Goal: Task Accomplishment & Management: Manage account settings

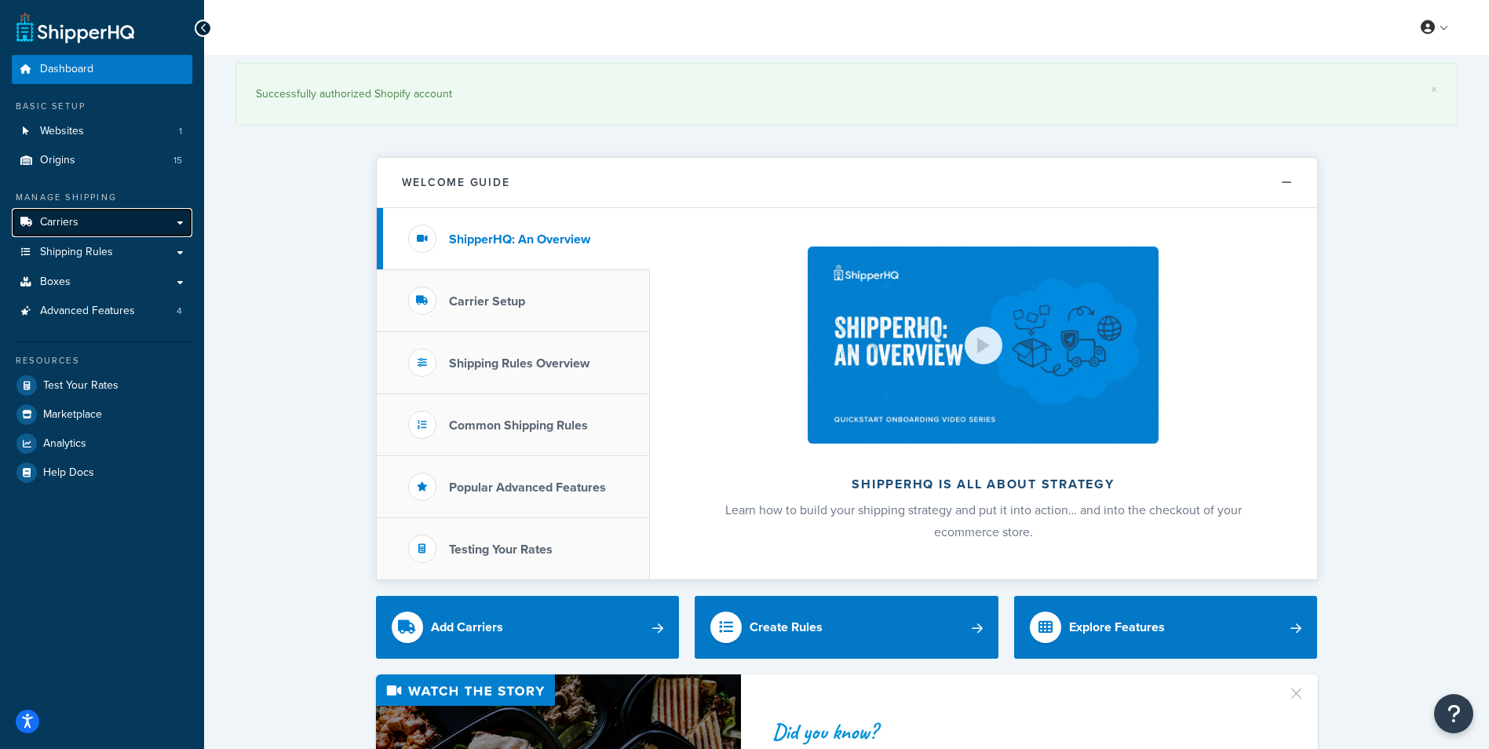
click at [84, 219] on link "Carriers" at bounding box center [102, 222] width 181 height 29
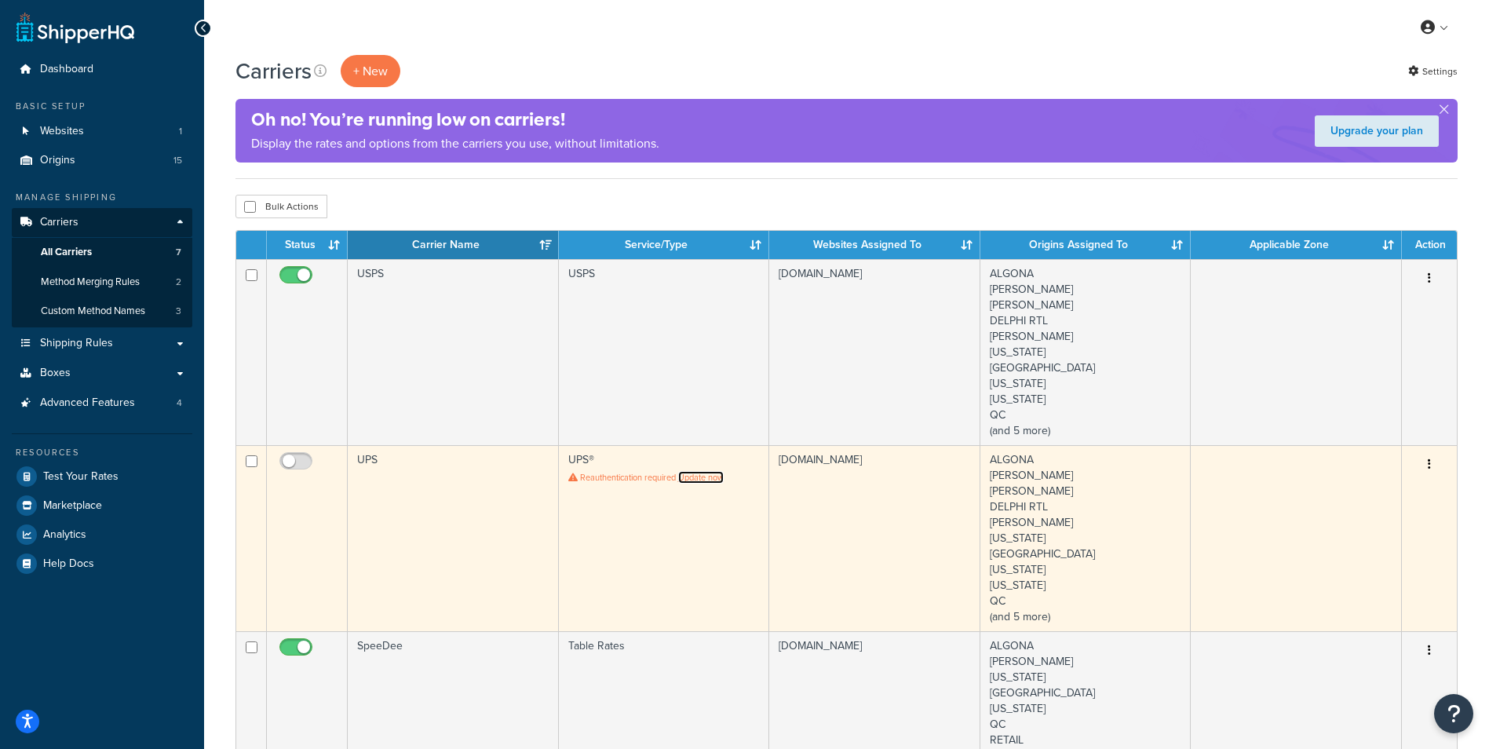
click at [708, 477] on link "Update now" at bounding box center [701, 477] width 46 height 13
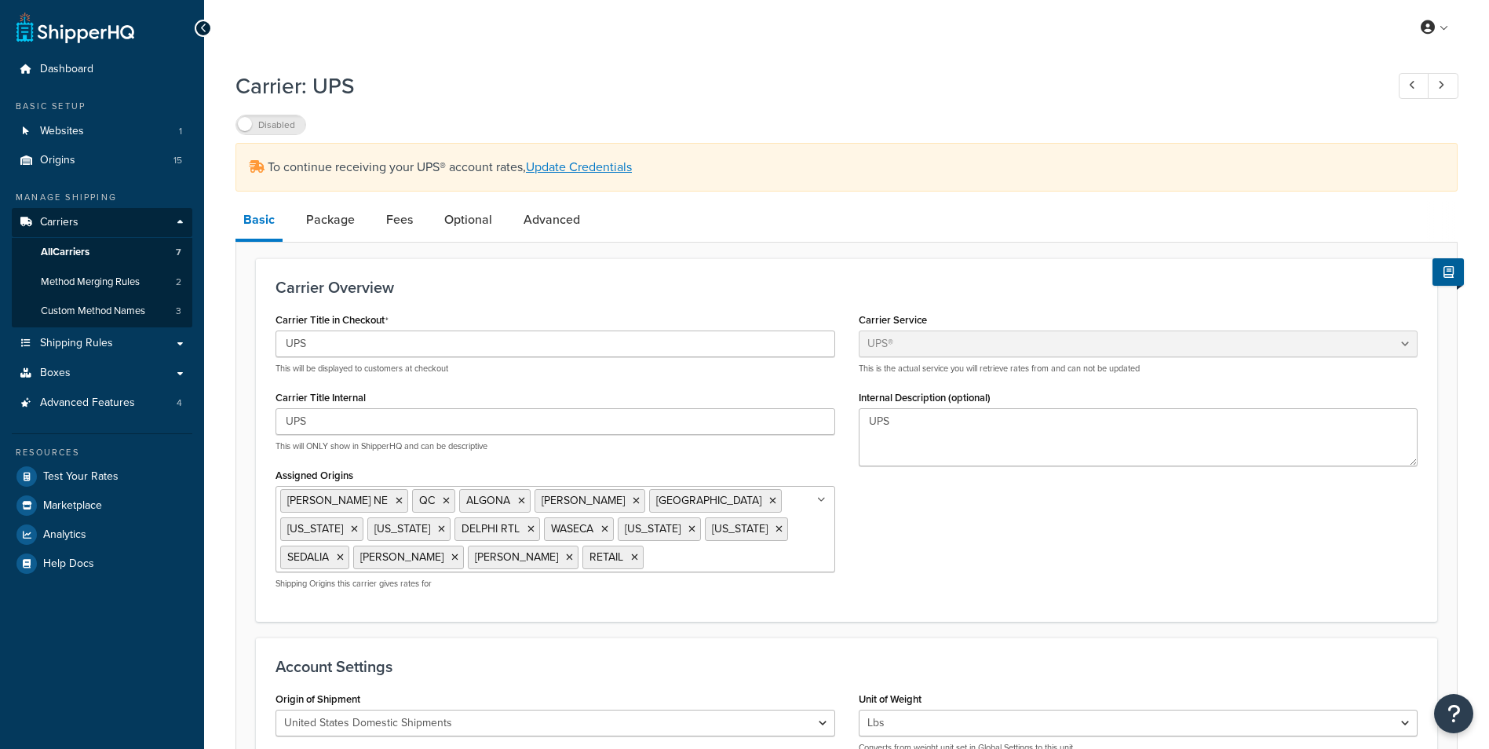
select select "ups"
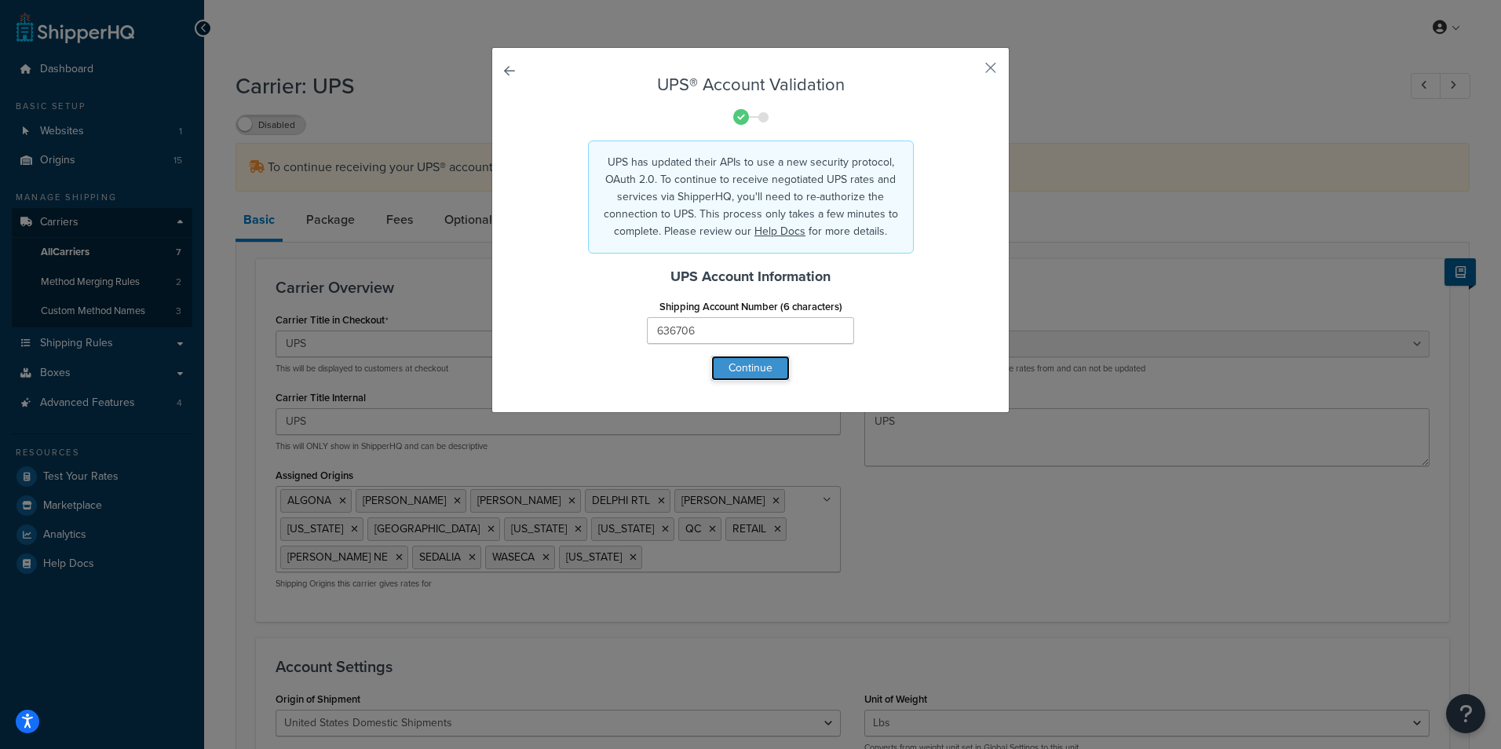
click at [766, 370] on button "Continue" at bounding box center [750, 368] width 78 height 25
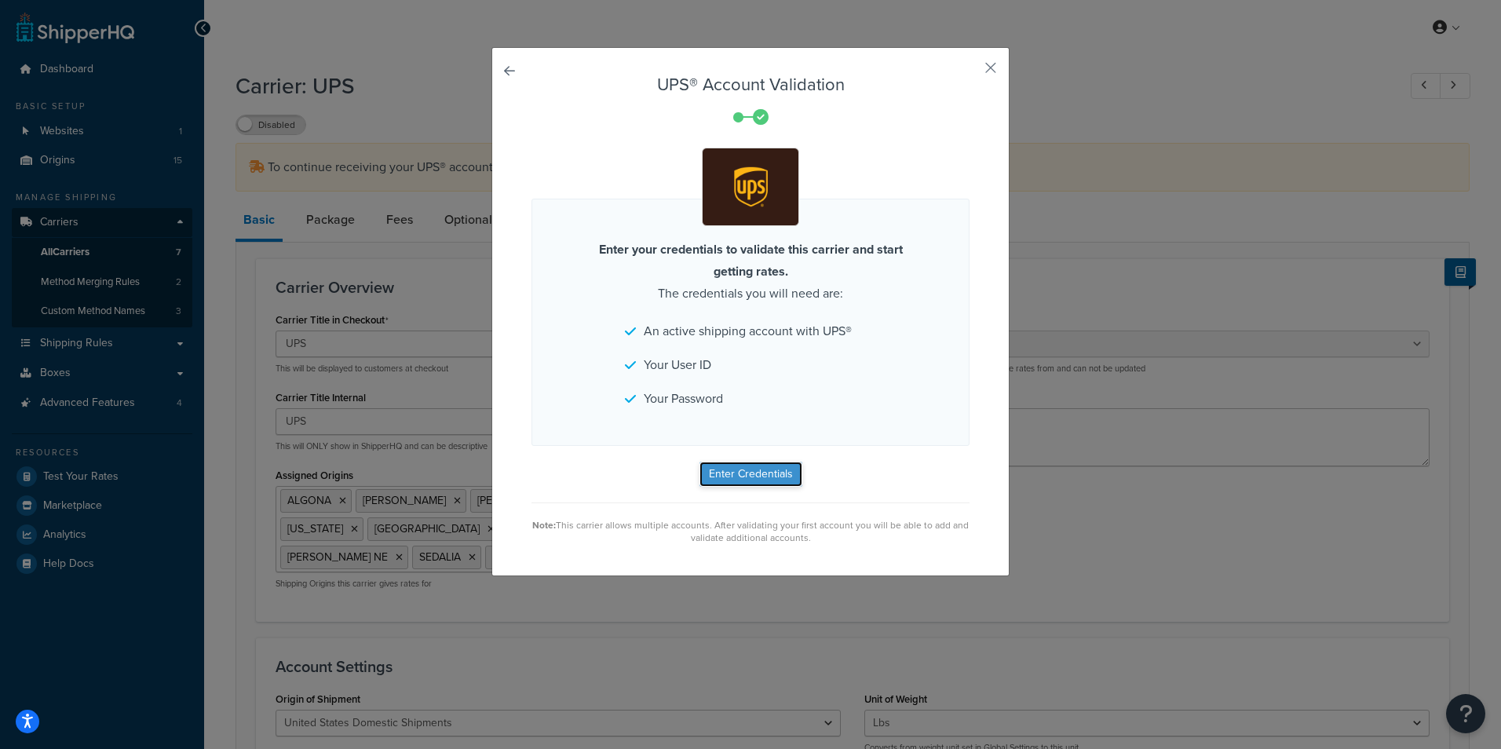
click at [760, 467] on button "Enter Credentials" at bounding box center [750, 473] width 103 height 25
drag, startPoint x: 983, startPoint y: 67, endPoint x: 975, endPoint y: 72, distance: 9.8
click at [969, 71] on button "button" at bounding box center [967, 73] width 4 height 4
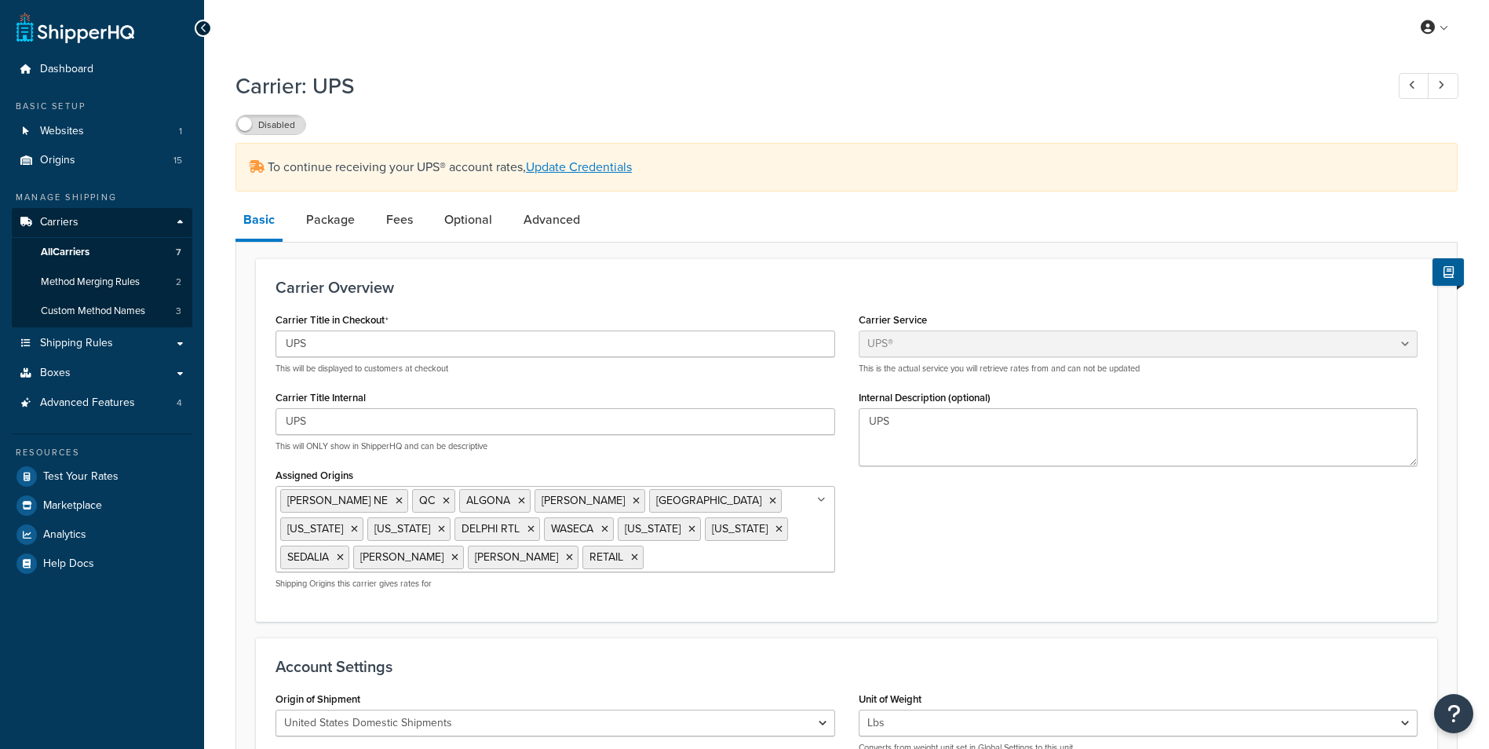
select select "ups"
click at [93, 350] on span "Shipping Rules" at bounding box center [76, 343] width 73 height 13
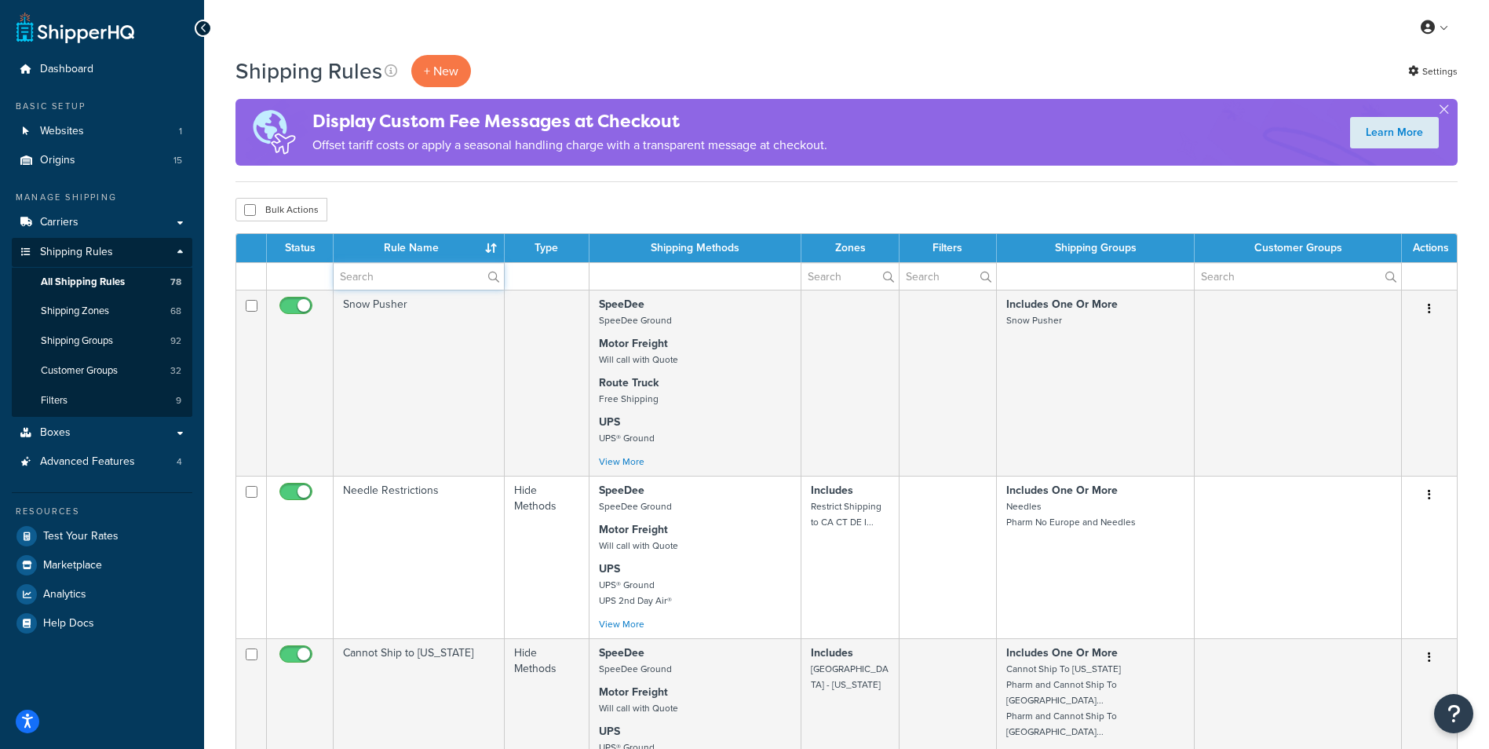
click at [396, 275] on input "text" at bounding box center [419, 276] width 170 height 27
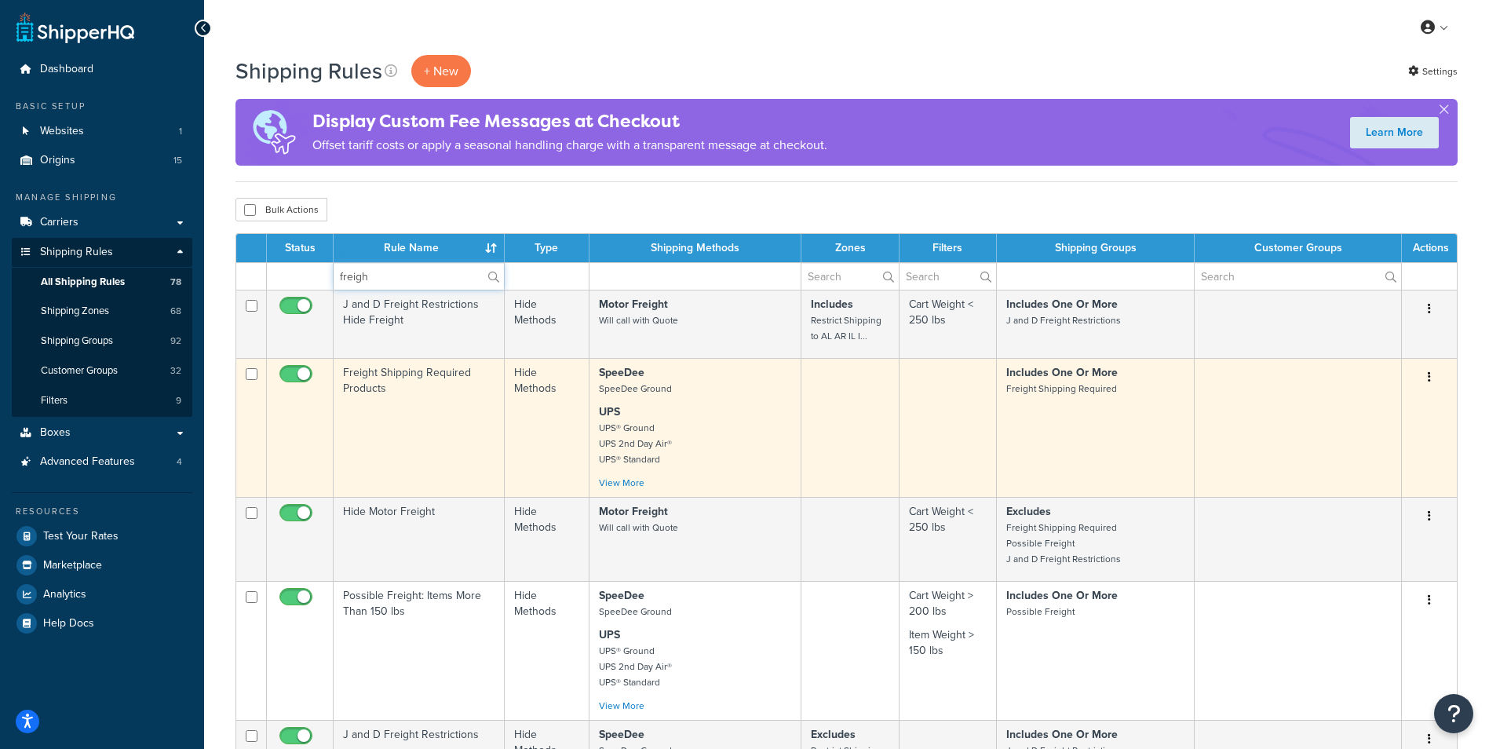
type input "freigh"
click at [1100, 418] on td "Includes One Or More Freight Shipping Required" at bounding box center [1096, 427] width 199 height 139
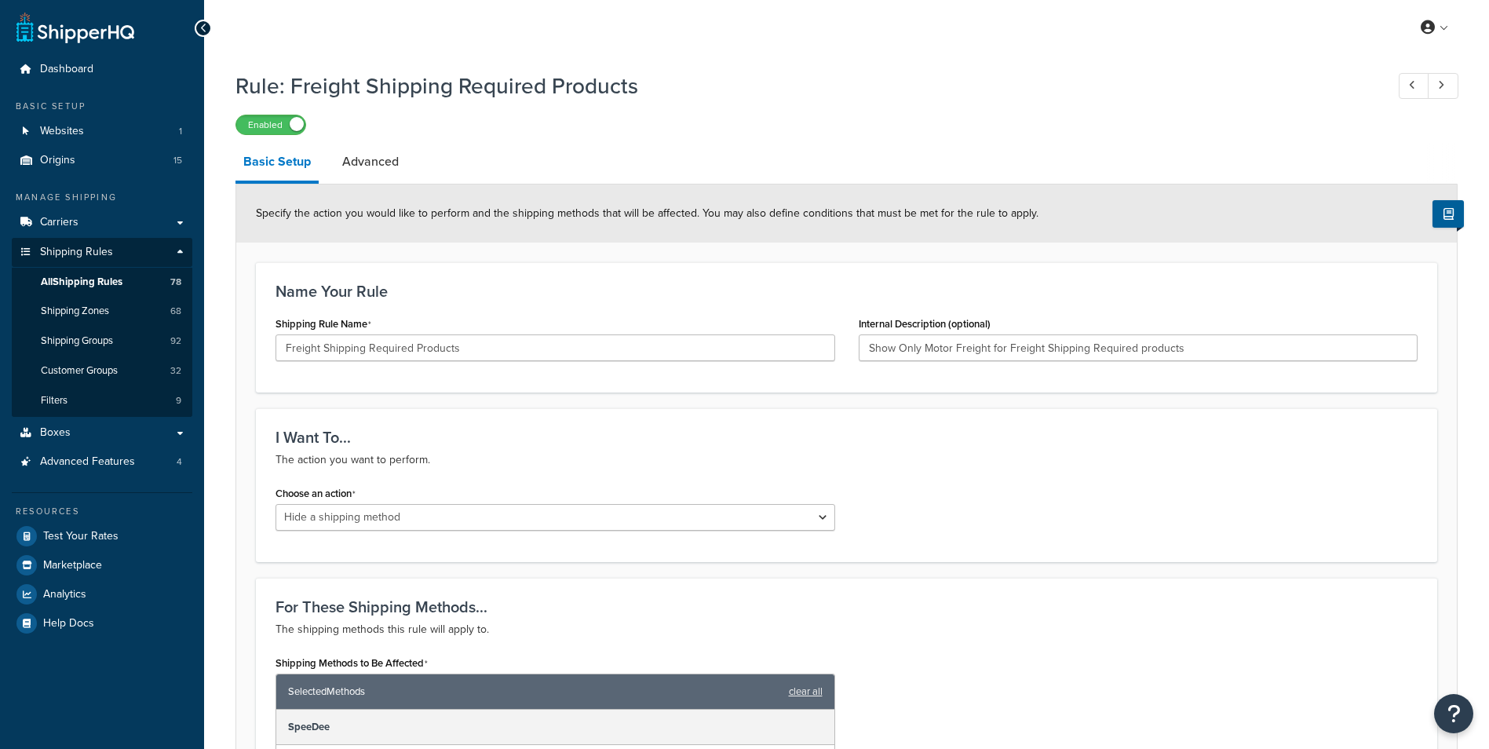
select select "HIDE"
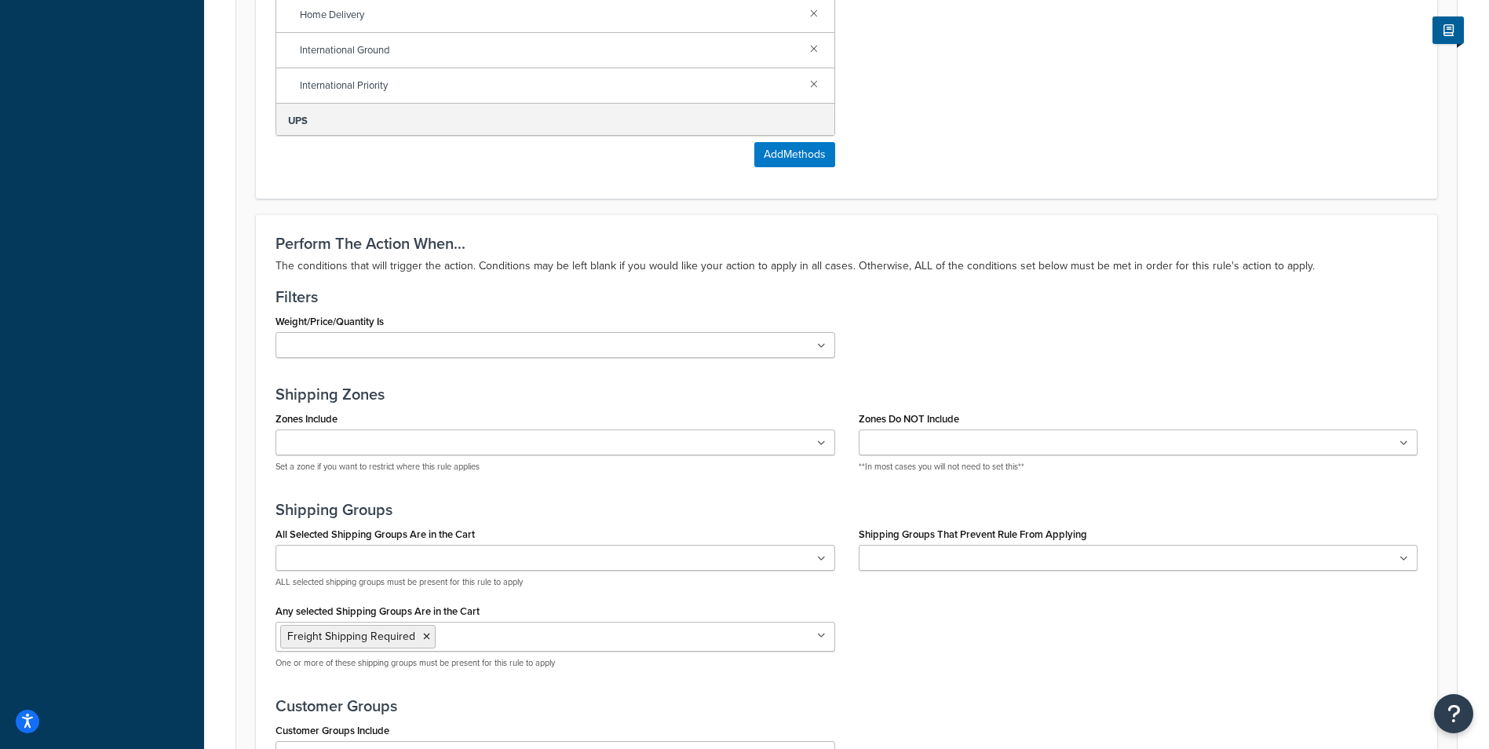
scroll to position [942, 0]
